Goal: Task Accomplishment & Management: Complete application form

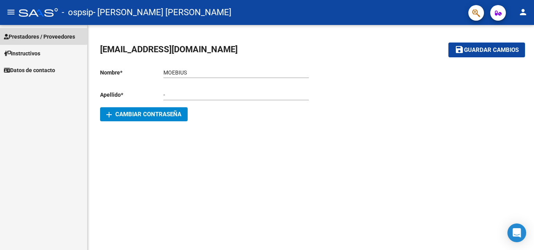
click at [42, 35] on span "Prestadores / Proveedores" at bounding box center [39, 36] width 71 height 9
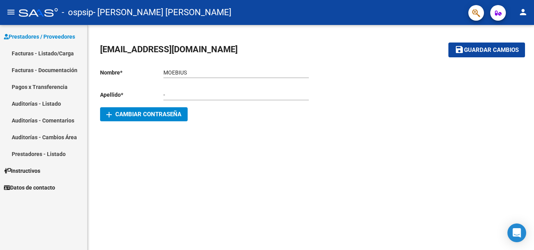
click at [36, 52] on link "Facturas - Listado/Carga" at bounding box center [43, 53] width 87 height 17
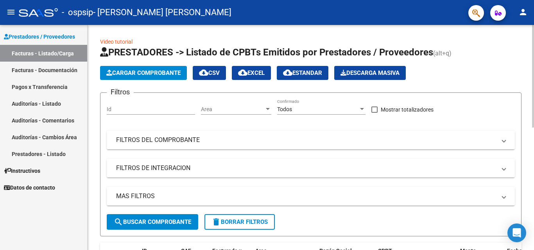
click at [151, 74] on span "Cargar Comprobante" at bounding box center [143, 73] width 74 height 7
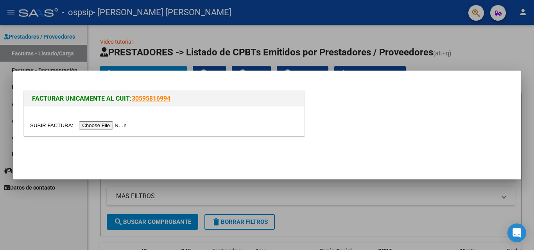
click at [96, 125] on input "file" at bounding box center [79, 126] width 99 height 8
click at [103, 128] on input "file" at bounding box center [79, 126] width 99 height 8
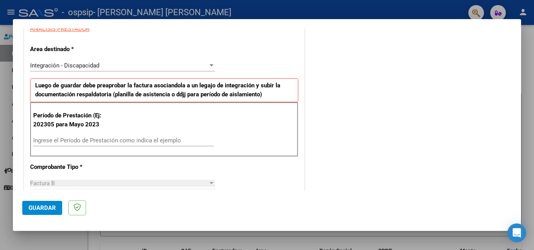
scroll to position [156, 0]
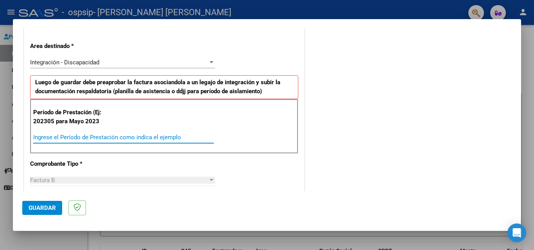
click at [64, 139] on input "Ingrese el Período de Prestación como indica el ejemplo" at bounding box center [123, 137] width 181 height 7
type input "202507"
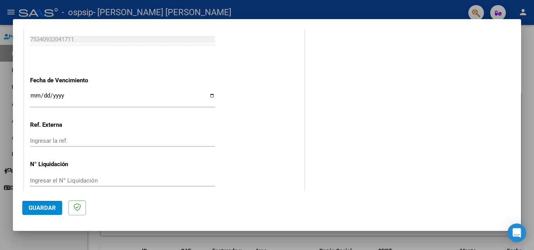
scroll to position [508, 0]
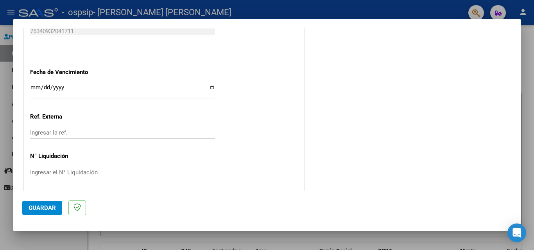
click at [212, 83] on div "Ingresar la fecha" at bounding box center [122, 91] width 185 height 17
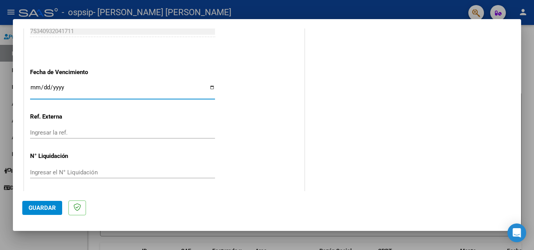
click at [205, 91] on input "Ingresar la fecha" at bounding box center [122, 90] width 185 height 13
drag, startPoint x: 209, startPoint y: 88, endPoint x: 200, endPoint y: 96, distance: 12.2
click at [209, 88] on input "Ingresar la fecha" at bounding box center [122, 90] width 185 height 13
type input "[DATE]"
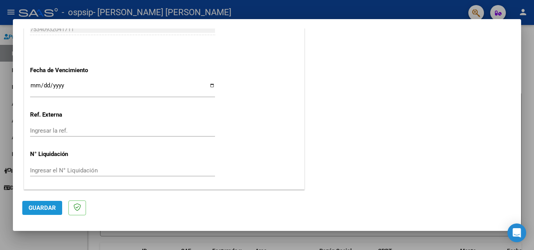
drag, startPoint x: 34, startPoint y: 209, endPoint x: 52, endPoint y: 211, distance: 18.5
click at [34, 209] on span "Guardar" at bounding box center [42, 208] width 27 height 7
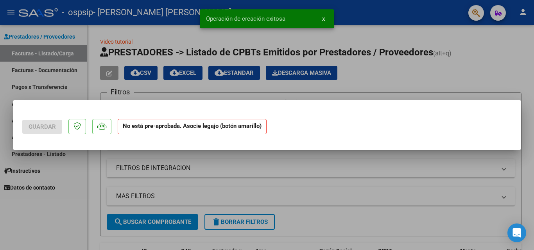
scroll to position [0, 0]
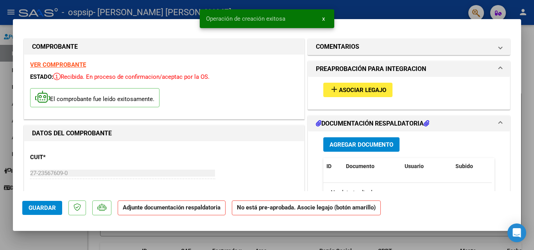
click at [342, 86] on button "add Asociar Legajo" at bounding box center [357, 90] width 69 height 14
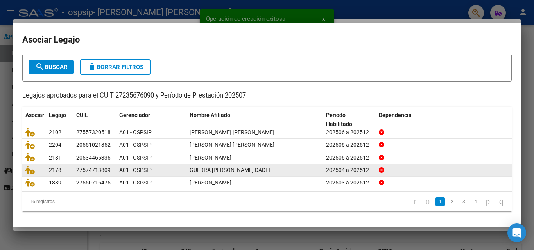
scroll to position [43, 0]
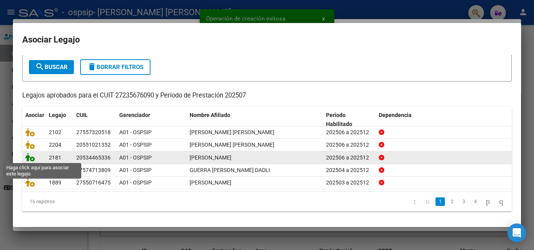
click at [30, 158] on icon at bounding box center [29, 157] width 9 height 9
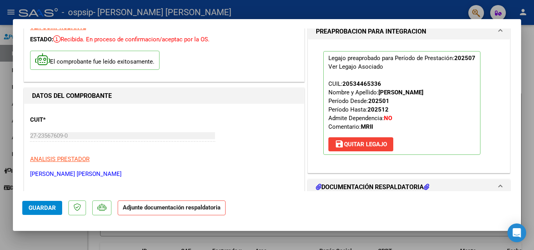
scroll to position [117, 0]
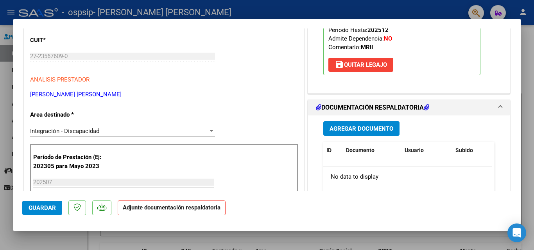
click at [351, 134] on button "Agregar Documento" at bounding box center [361, 129] width 76 height 14
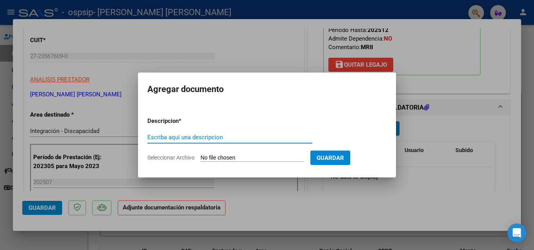
click at [179, 137] on input "Escriba aquí una descripcion" at bounding box center [229, 137] width 165 height 7
type input "asistencia"
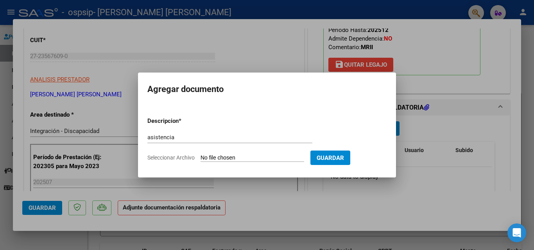
click at [209, 158] on input "Seleccionar Archivo" at bounding box center [252, 158] width 104 height 7
type input "C:\fakepath\ASIST [PERSON_NAME] - [PERSON_NAME].pdf"
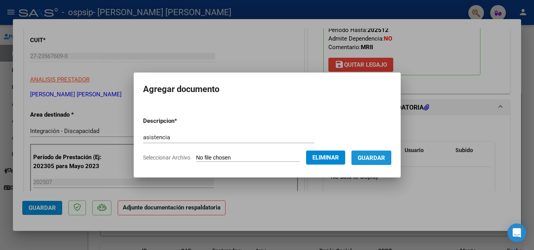
click at [384, 156] on span "Guardar" at bounding box center [371, 158] width 27 height 7
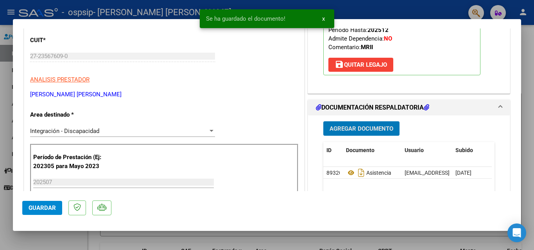
click at [38, 209] on span "Guardar" at bounding box center [42, 208] width 27 height 7
click at [46, 241] on div at bounding box center [267, 125] width 534 height 250
type input "$ 0,00"
